Goal: Task Accomplishment & Management: Use online tool/utility

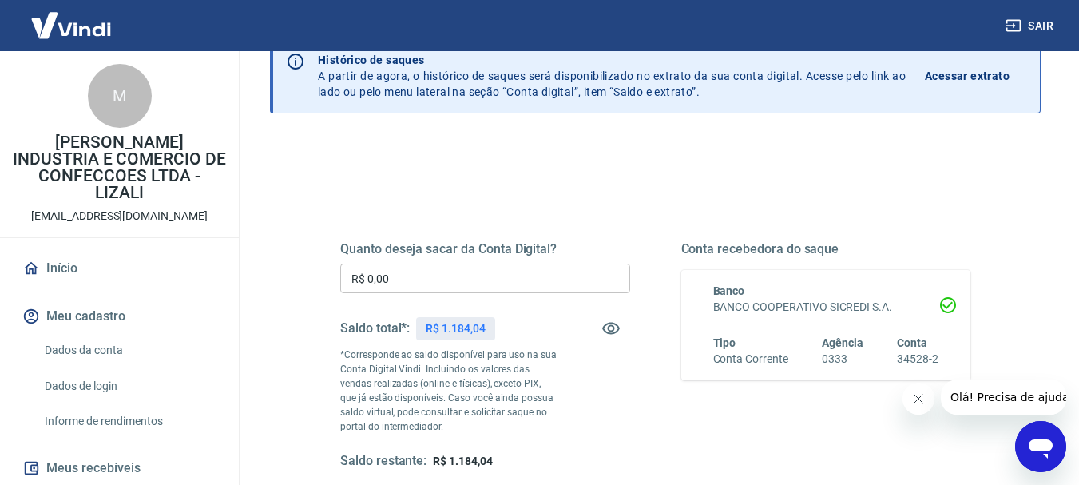
click at [427, 284] on input "R$ 0,00" at bounding box center [485, 279] width 290 height 30
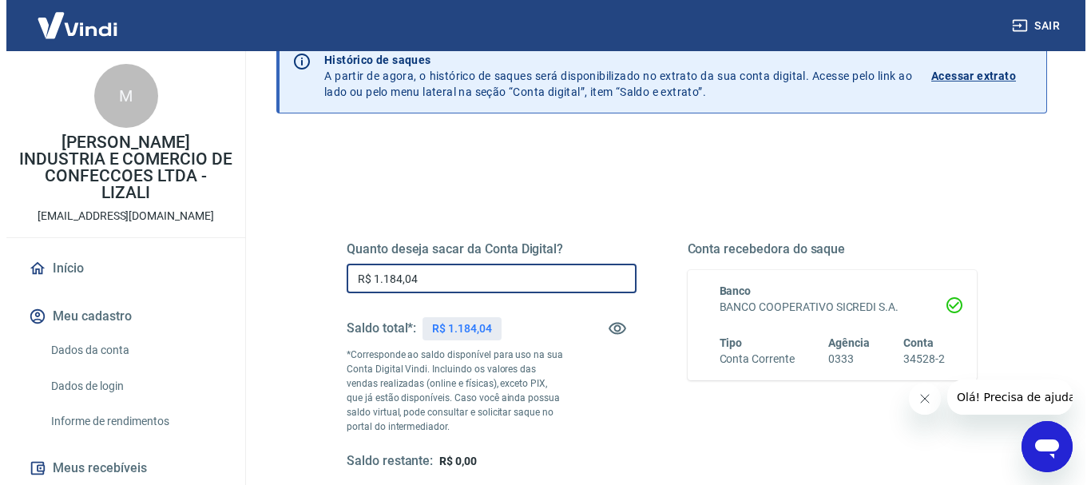
scroll to position [160, 0]
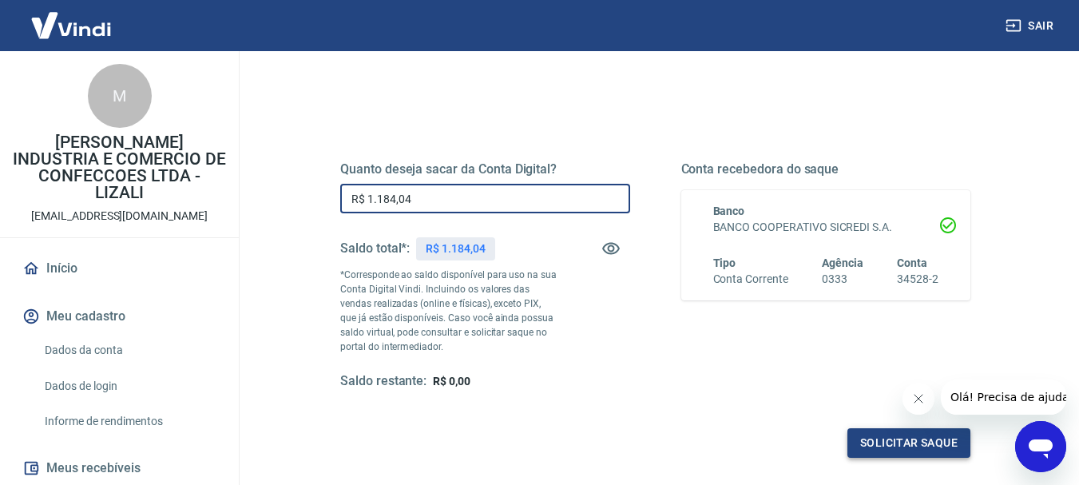
type input "R$ 1.184,04"
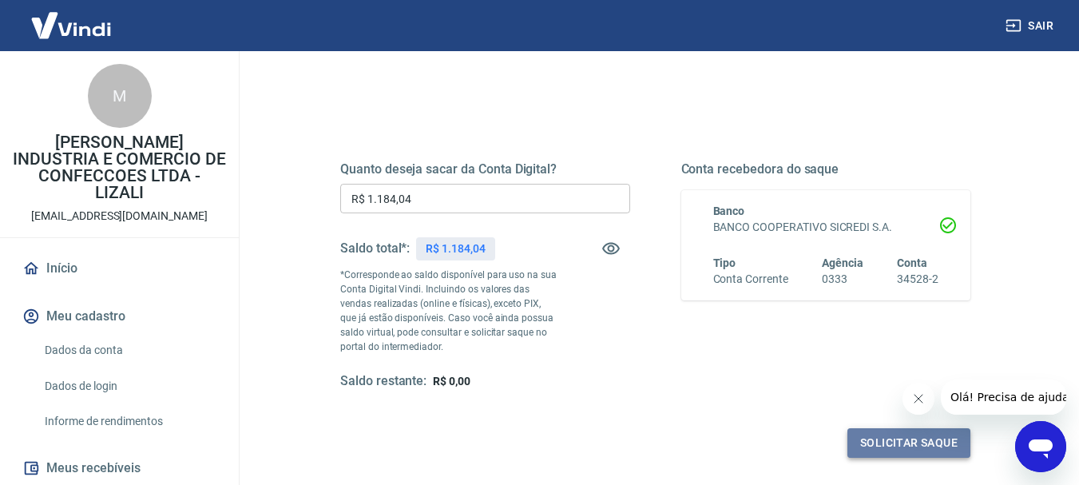
click at [886, 447] on button "Solicitar saque" at bounding box center [909, 443] width 123 height 30
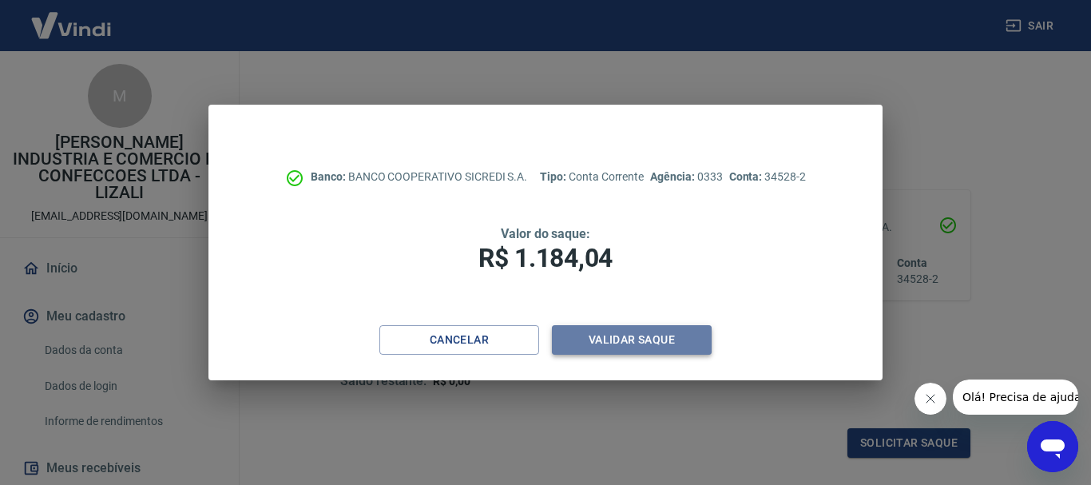
click at [614, 348] on button "Validar saque" at bounding box center [632, 340] width 160 height 30
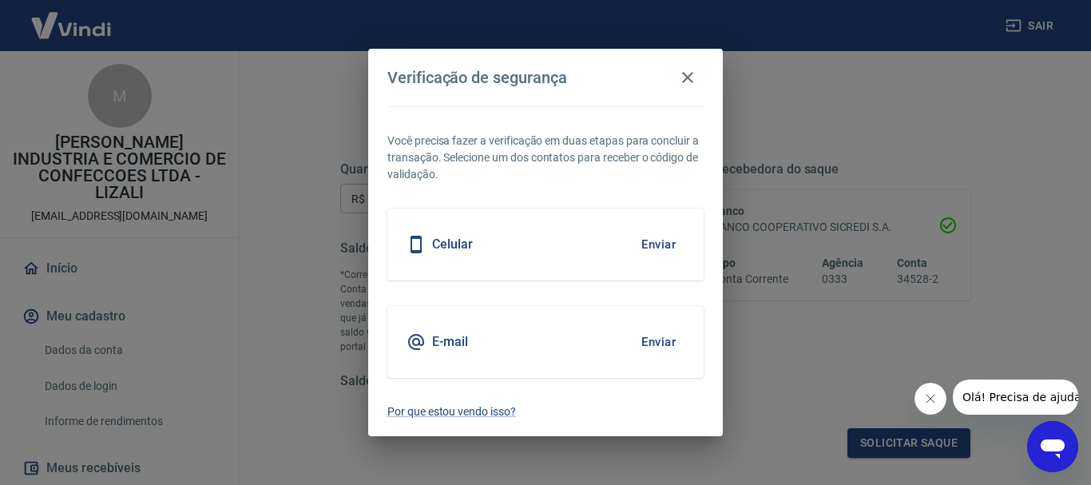
click at [664, 245] on button "Enviar" at bounding box center [659, 245] width 52 height 34
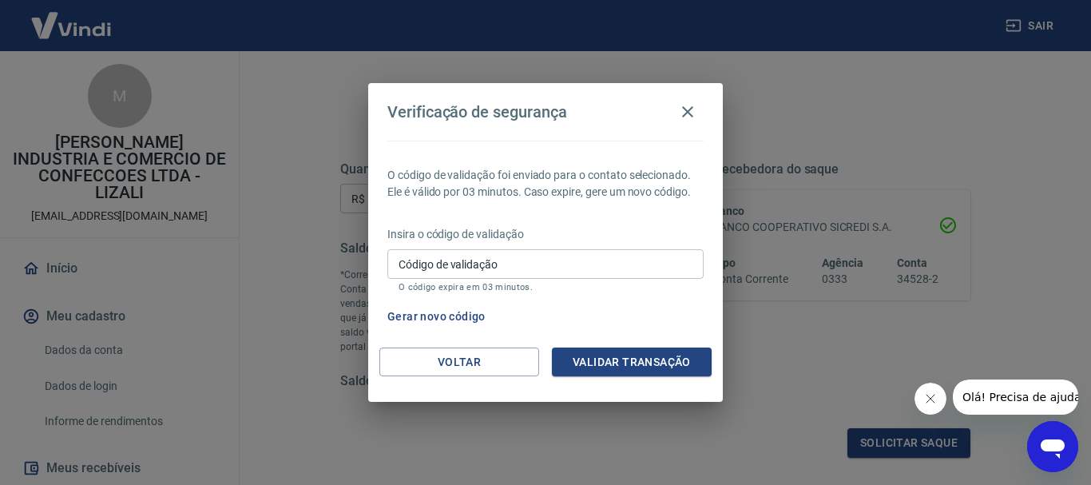
click at [562, 265] on input "Código de validação" at bounding box center [545, 264] width 316 height 30
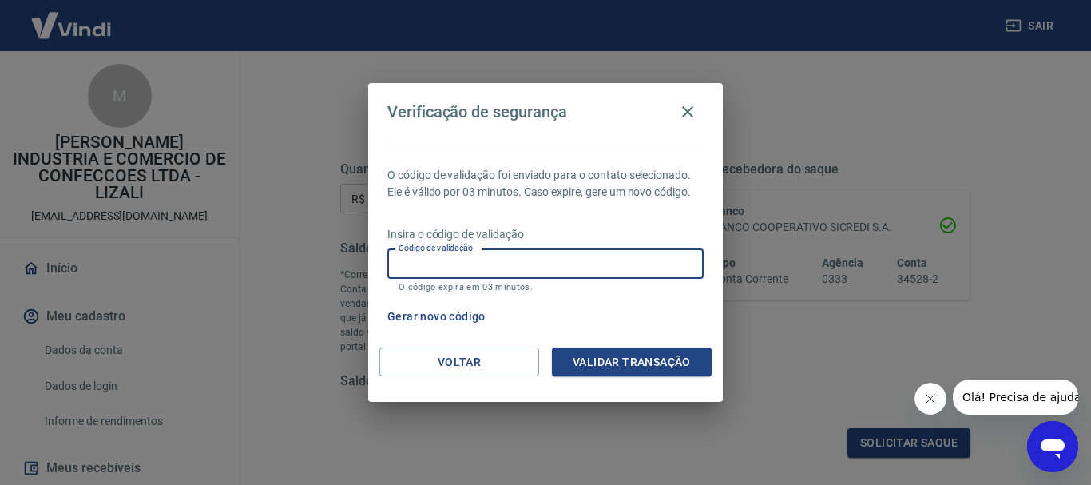
drag, startPoint x: 562, startPoint y: 264, endPoint x: 562, endPoint y: 256, distance: 8.8
click at [562, 264] on input "Código de validação" at bounding box center [545, 264] width 316 height 30
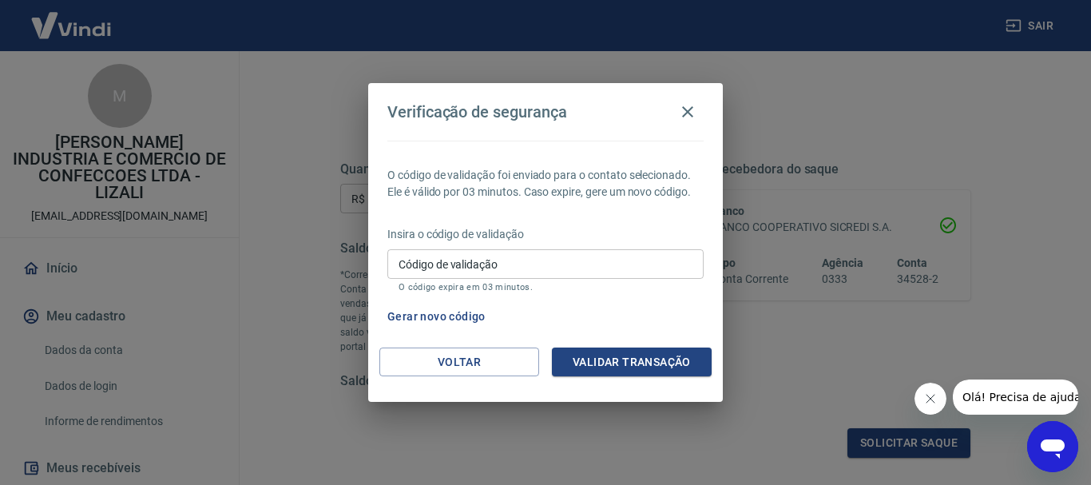
click at [573, 230] on p "Insira o código de validação" at bounding box center [545, 234] width 316 height 17
click at [449, 310] on button "Gerar novo código" at bounding box center [436, 317] width 111 height 30
click at [683, 112] on icon "button" at bounding box center [687, 111] width 19 height 19
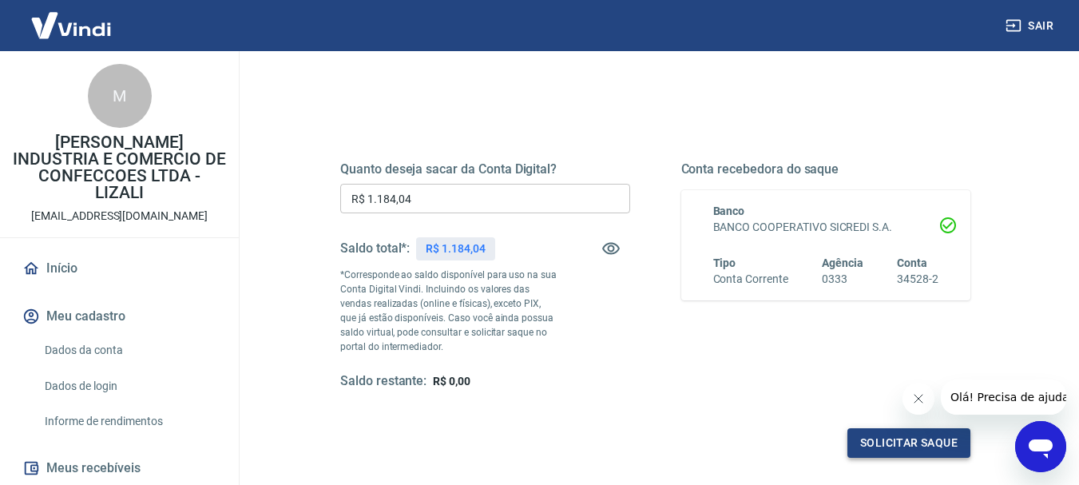
click at [900, 440] on button "Solicitar saque" at bounding box center [909, 443] width 123 height 30
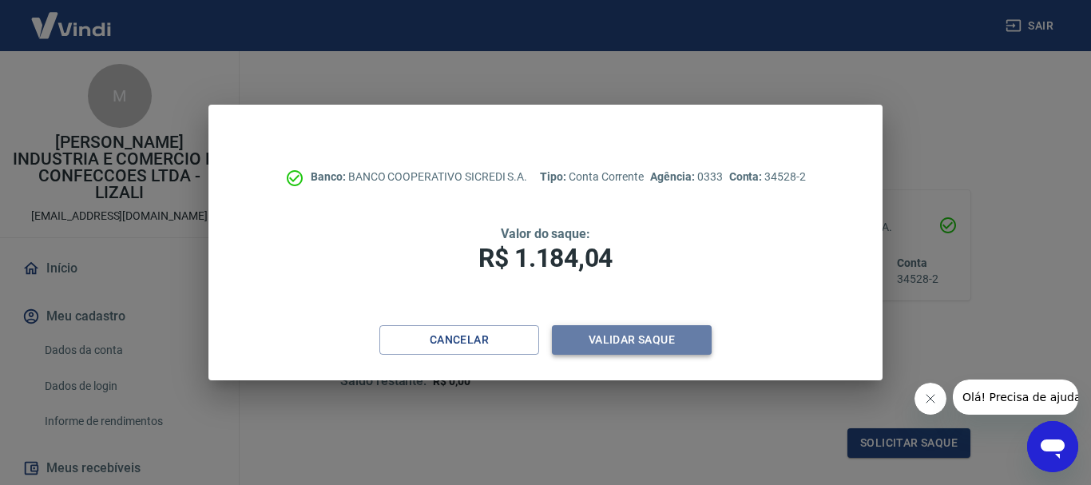
click at [605, 334] on button "Validar saque" at bounding box center [632, 340] width 160 height 30
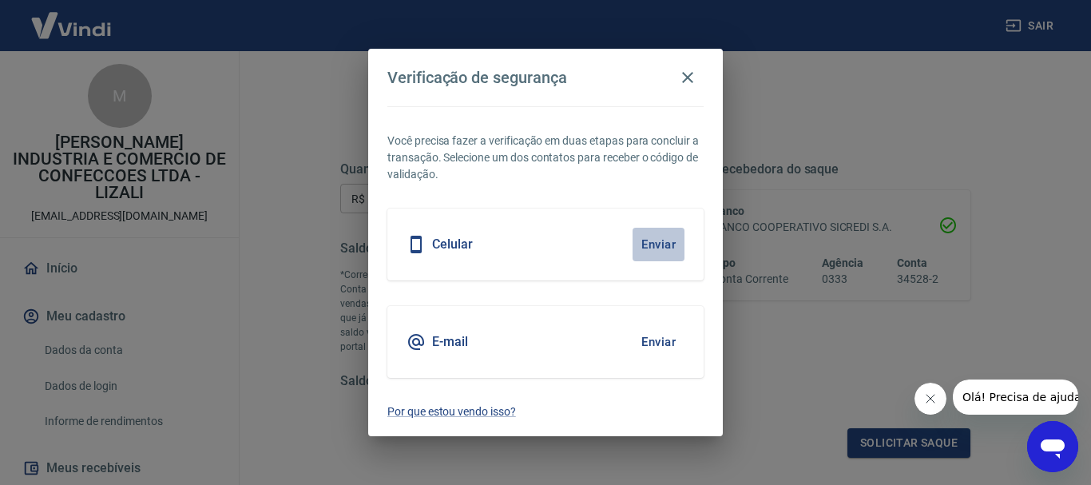
click at [659, 249] on button "Enviar" at bounding box center [659, 245] width 52 height 34
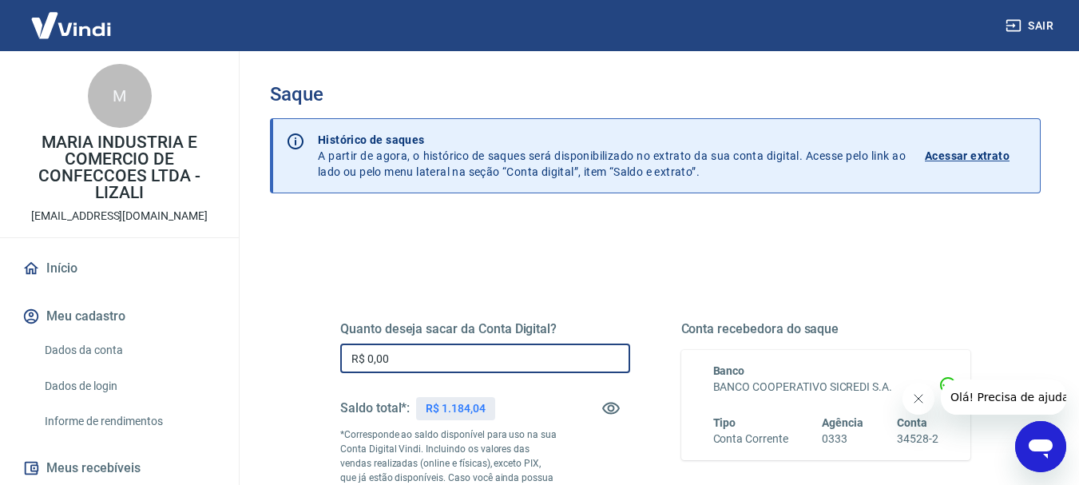
click at [398, 366] on input "R$ 0,00" at bounding box center [485, 358] width 290 height 30
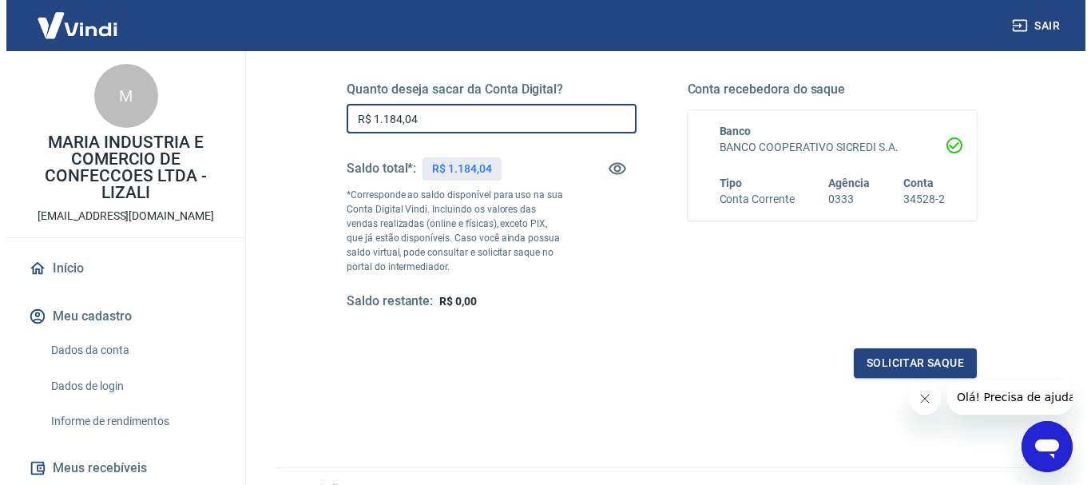
scroll to position [320, 0]
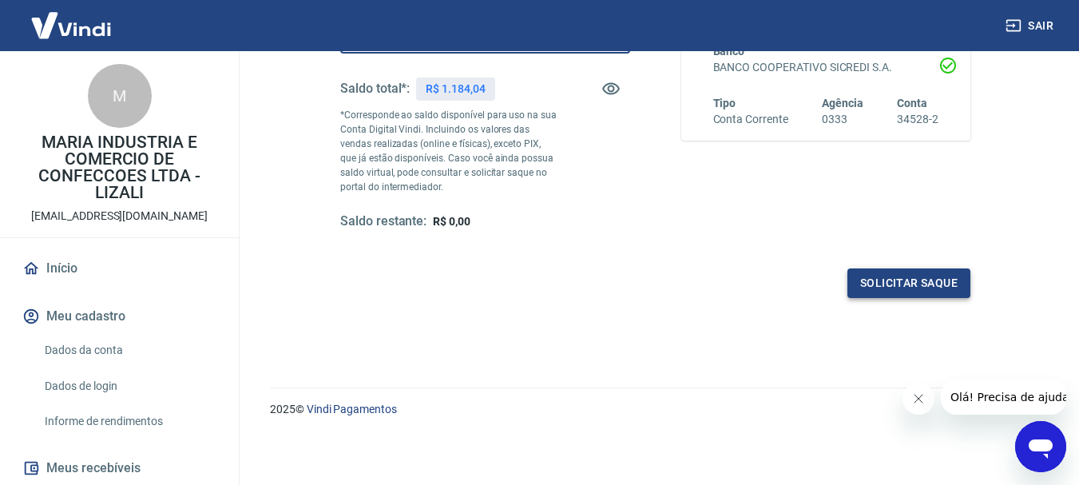
type input "R$ 1.184,04"
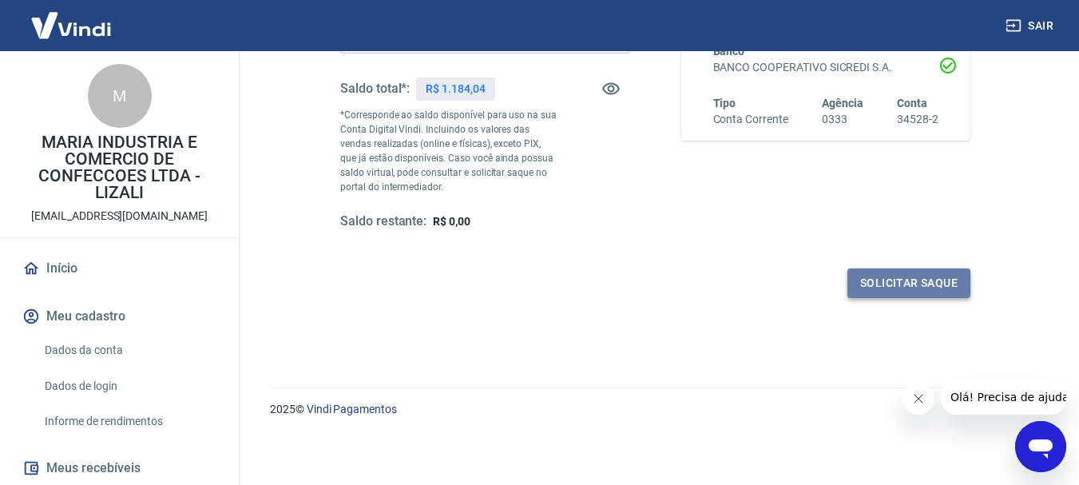
click at [953, 286] on button "Solicitar saque" at bounding box center [909, 283] width 123 height 30
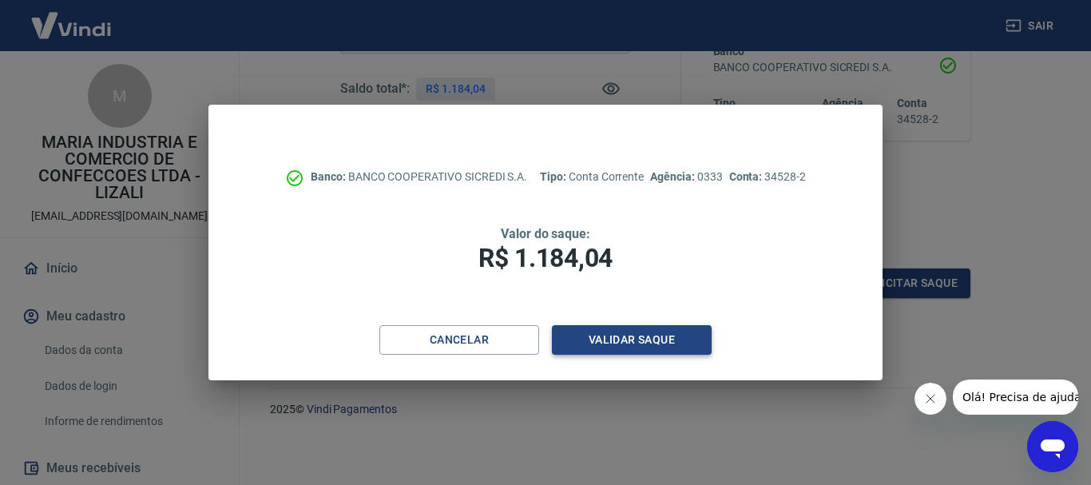
click at [677, 334] on button "Validar saque" at bounding box center [632, 340] width 160 height 30
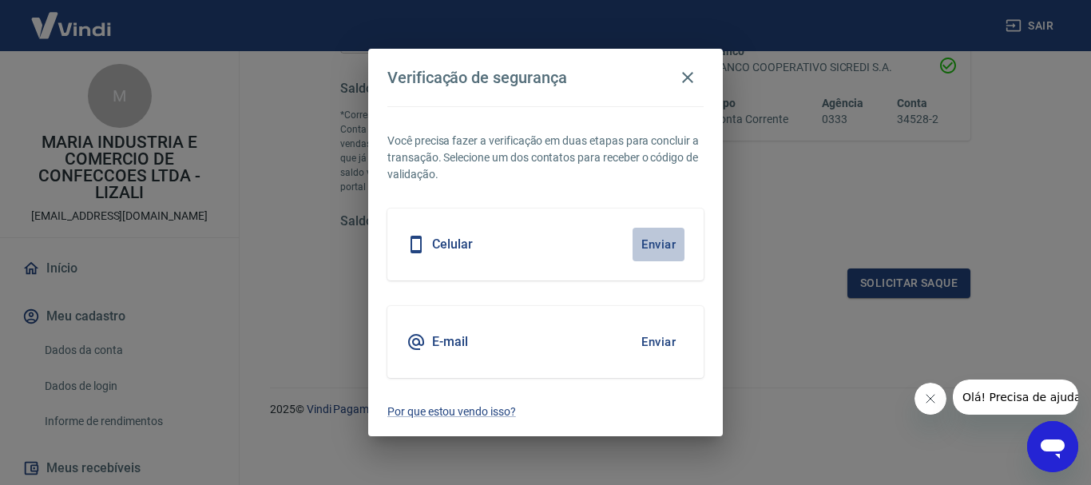
click at [657, 242] on button "Enviar" at bounding box center [659, 245] width 52 height 34
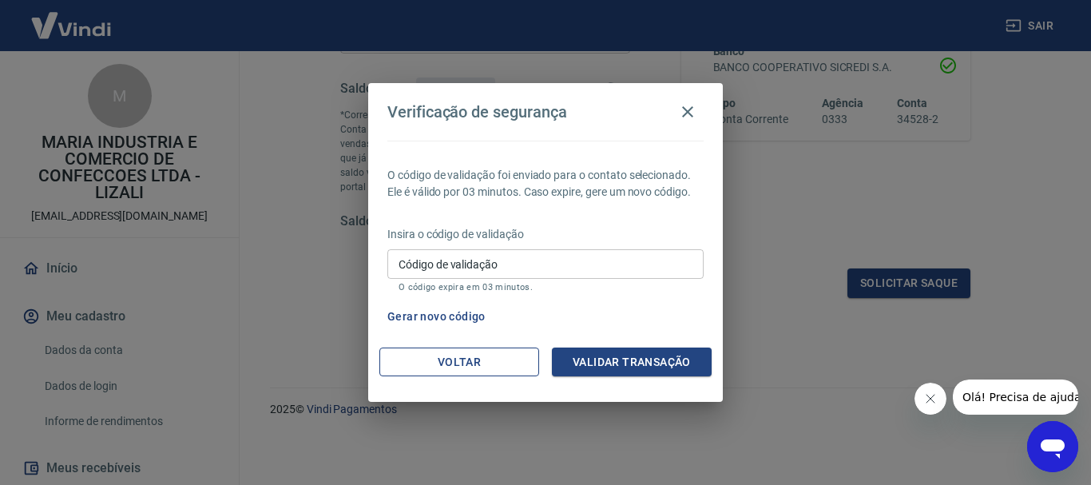
click at [498, 356] on button "Voltar" at bounding box center [459, 362] width 160 height 30
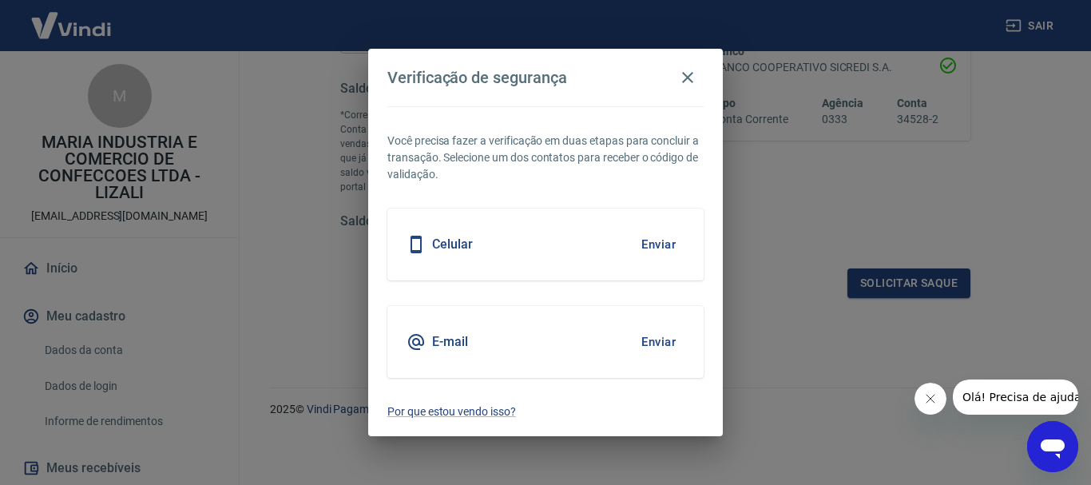
click at [665, 337] on button "Enviar" at bounding box center [659, 342] width 52 height 34
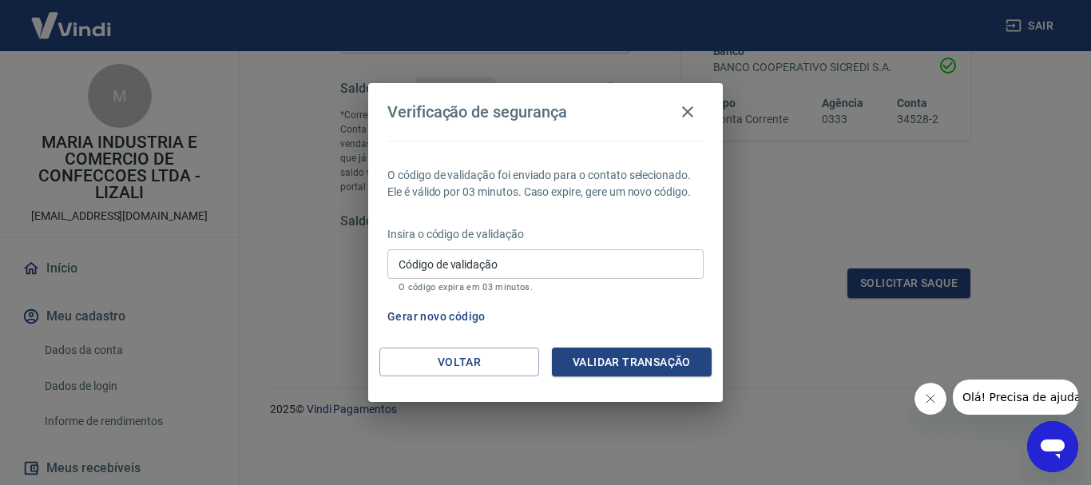
click at [458, 248] on div "Insira o código de validação Código de validação Código de validação O código e…" at bounding box center [545, 260] width 316 height 69
click at [466, 258] on div "Código de validação Código de validação O código expira em 03 minutos." at bounding box center [545, 270] width 316 height 43
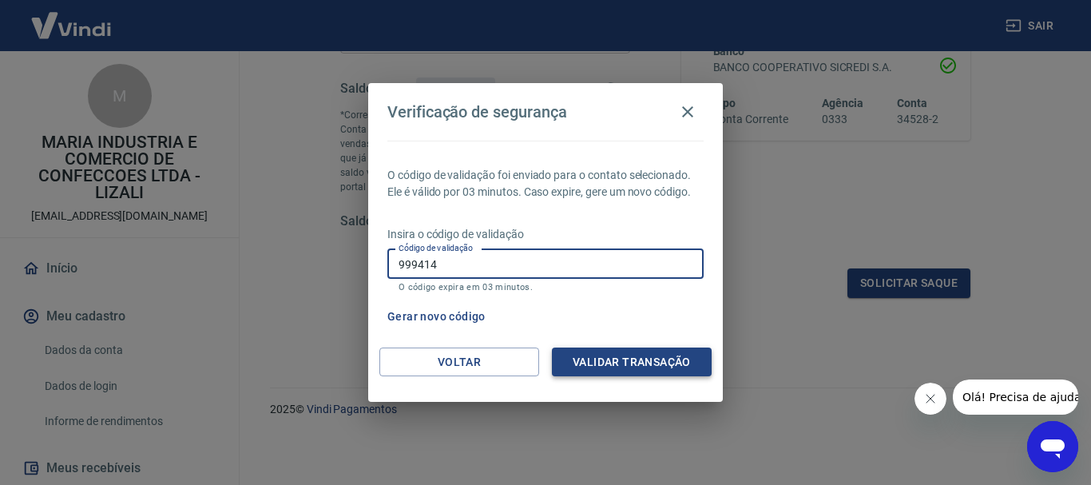
type input "999414"
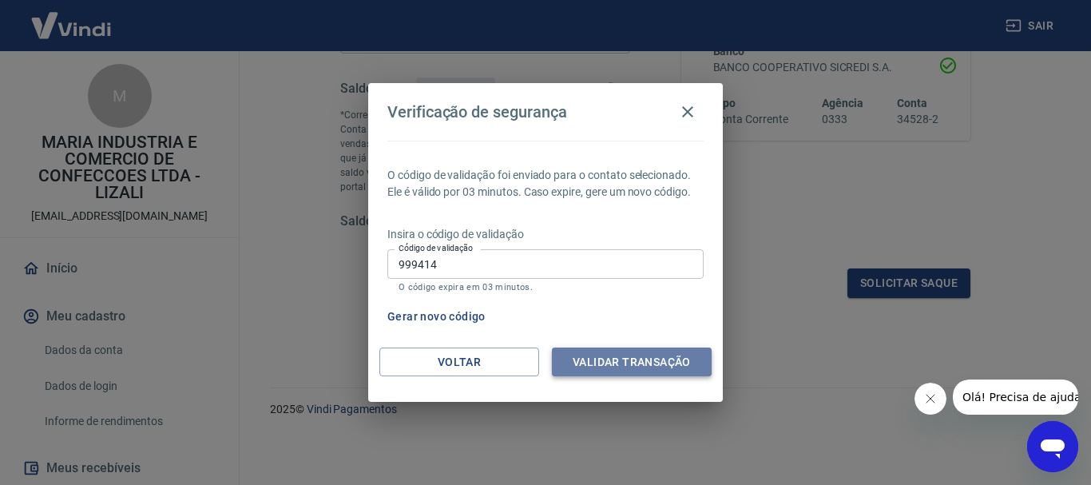
click at [653, 371] on button "Validar transação" at bounding box center [632, 362] width 160 height 30
